Goal: Task Accomplishment & Management: Manage account settings

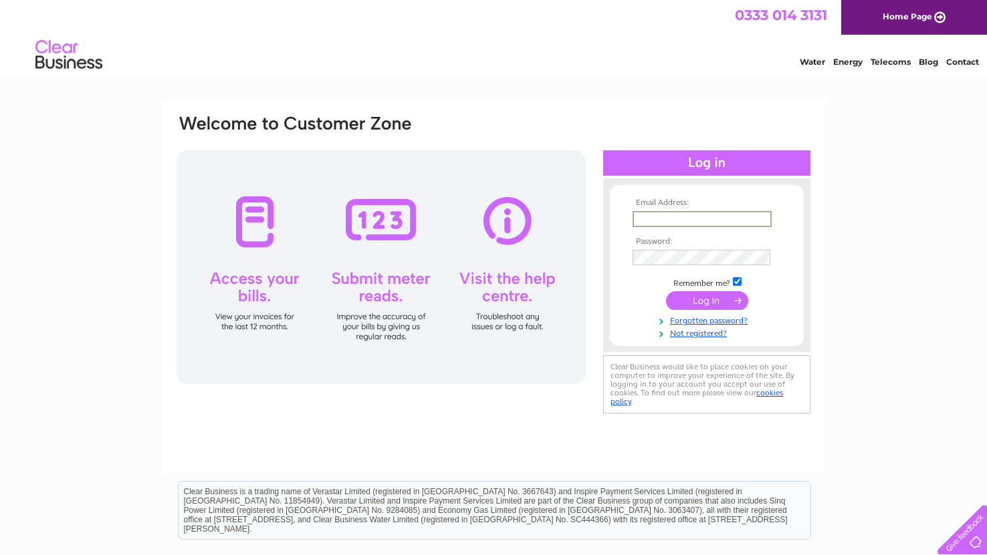
type input "[EMAIL_ADDRESS][DOMAIN_NAME]"
click at [713, 301] on input "submit" at bounding box center [707, 300] width 82 height 19
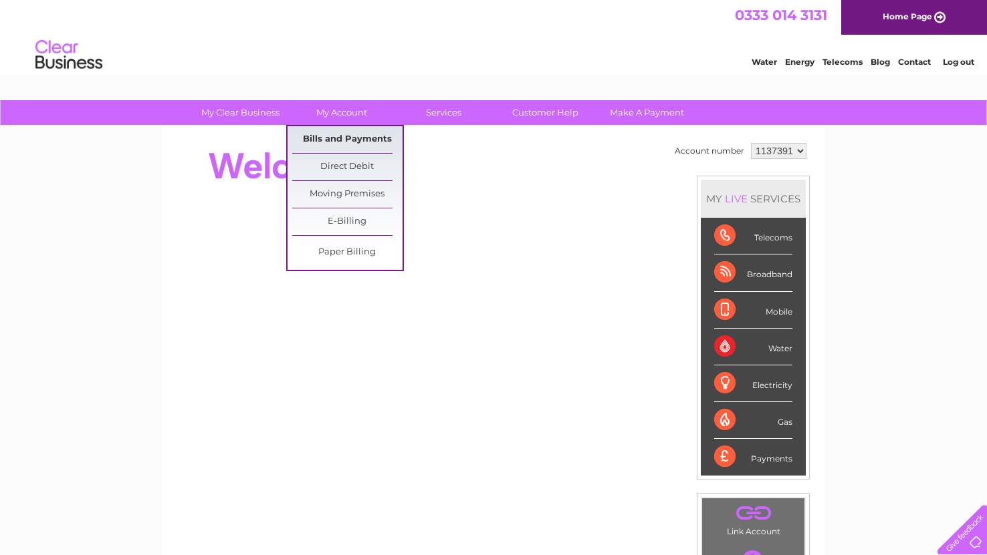
click at [342, 134] on link "Bills and Payments" at bounding box center [347, 139] width 110 height 27
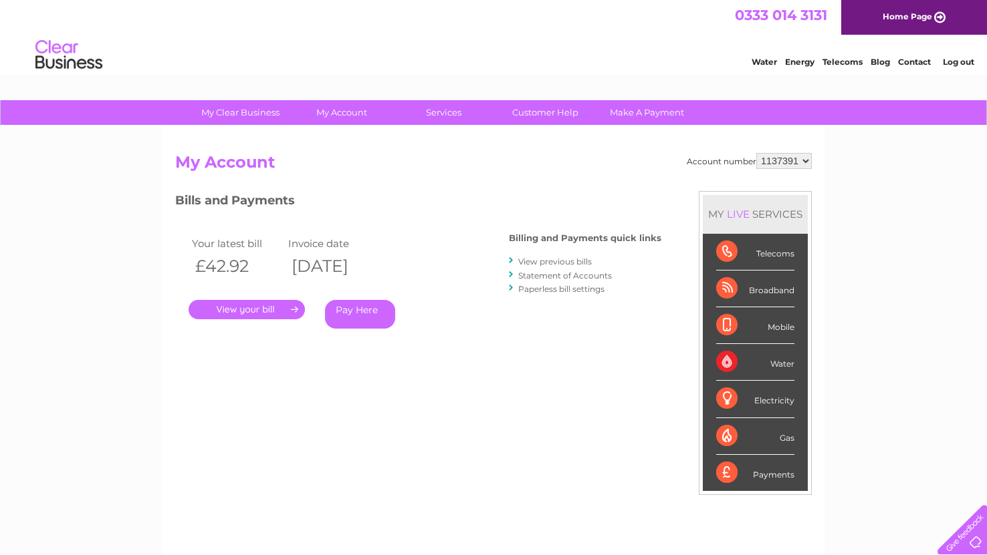
click at [246, 303] on link "." at bounding box center [246, 309] width 116 height 19
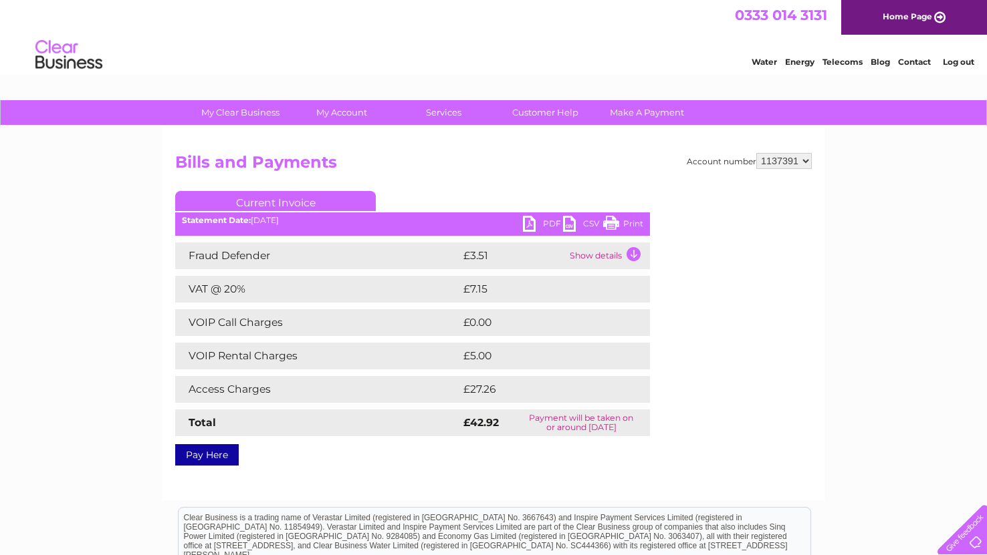
click at [633, 252] on td "Show details" at bounding box center [608, 256] width 84 height 27
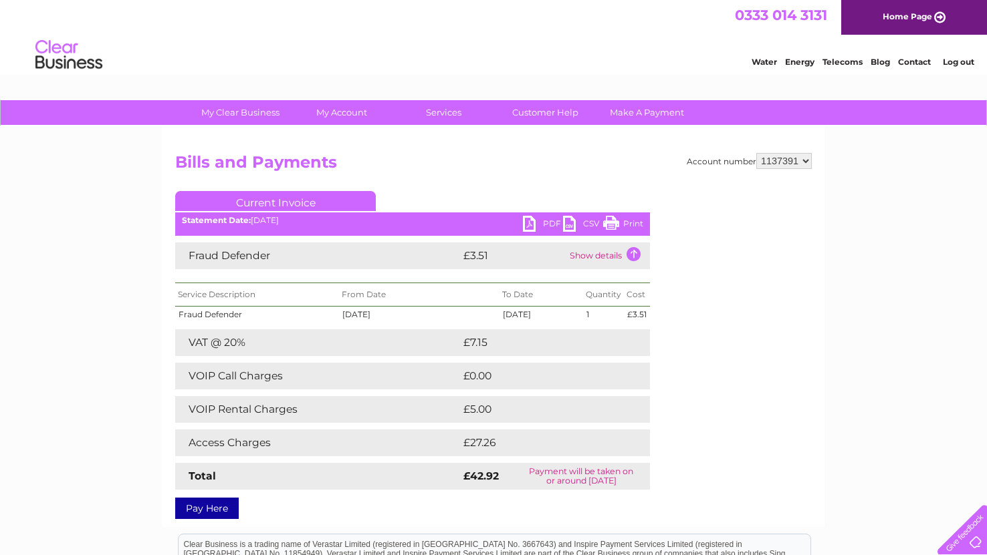
click at [632, 253] on td "Show details" at bounding box center [608, 256] width 84 height 27
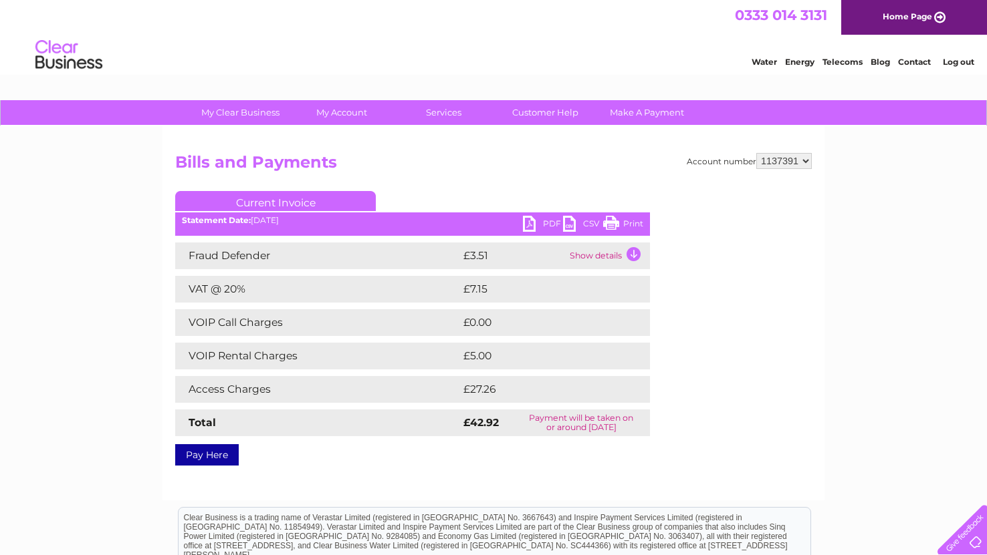
click at [536, 222] on link "PDF" at bounding box center [543, 225] width 40 height 19
